Goal: Task Accomplishment & Management: Use online tool/utility

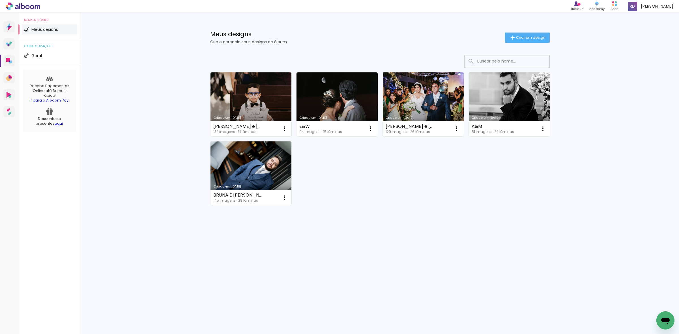
click at [405, 98] on link "Criado em [DATE]" at bounding box center [423, 104] width 81 height 64
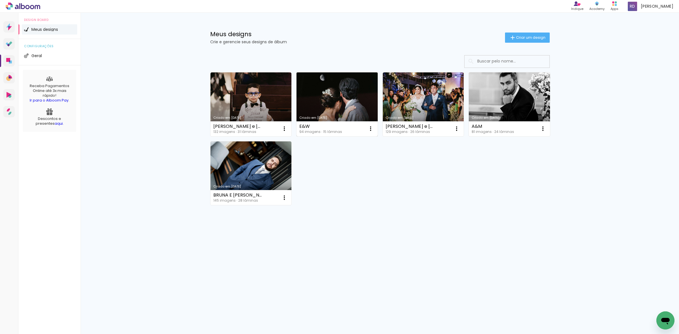
click at [360, 92] on link "Criado em [DATE]" at bounding box center [337, 104] width 81 height 64
click at [344, 106] on link "Criado em [DATE]" at bounding box center [337, 104] width 81 height 64
